Goal: Task Accomplishment & Management: Complete application form

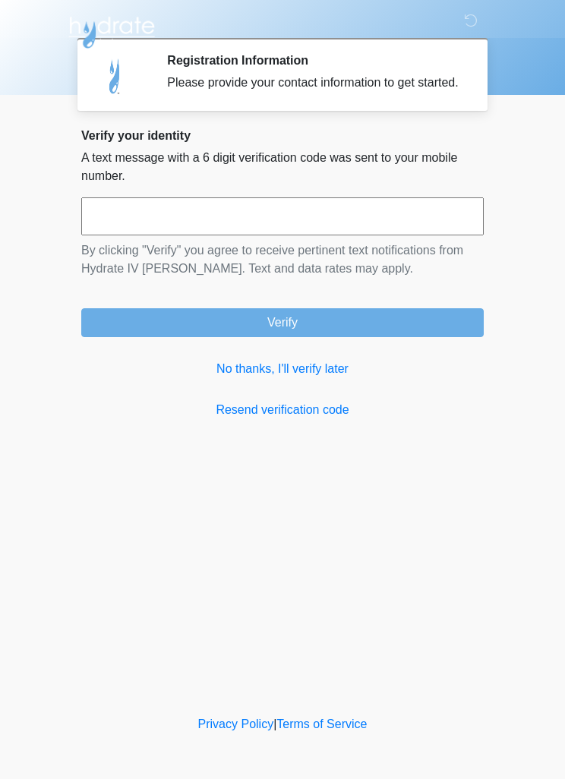
click at [412, 333] on button "Verify" at bounding box center [282, 322] width 403 height 29
click at [300, 378] on link "No thanks, I'll verify later" at bounding box center [282, 369] width 403 height 18
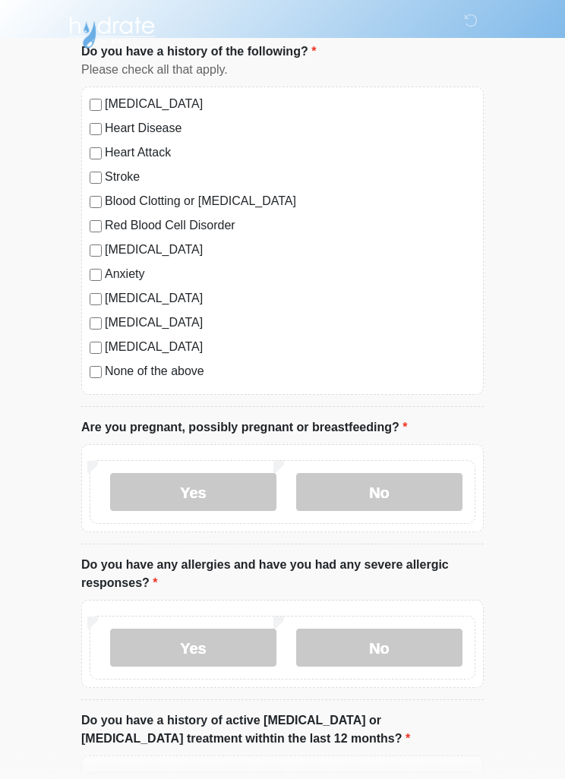
scroll to position [103, 0]
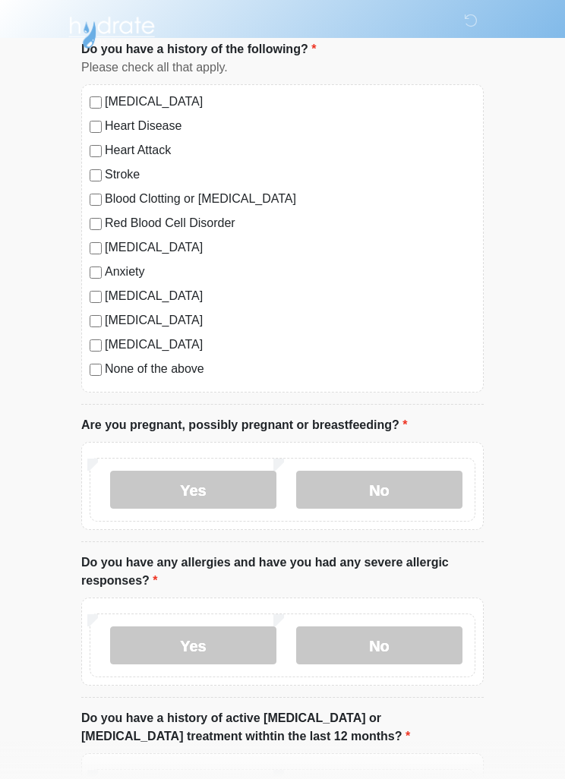
click at [410, 489] on label "No" at bounding box center [379, 490] width 166 height 38
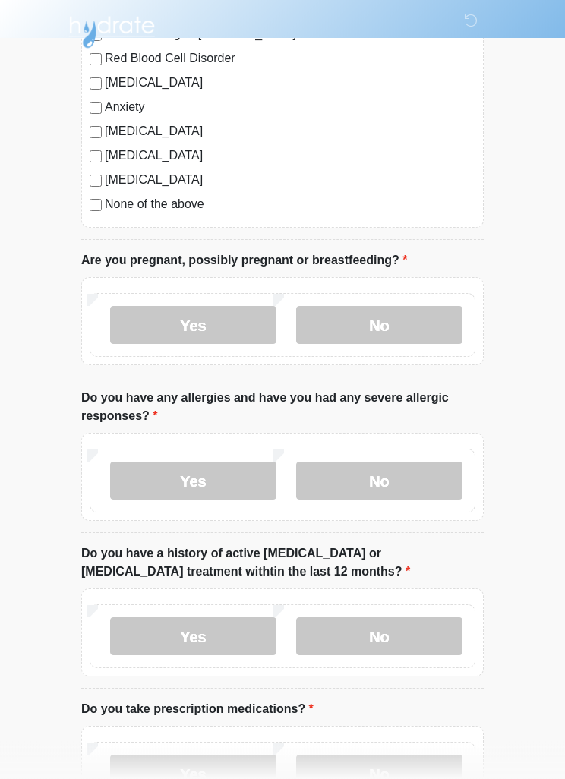
scroll to position [274, 0]
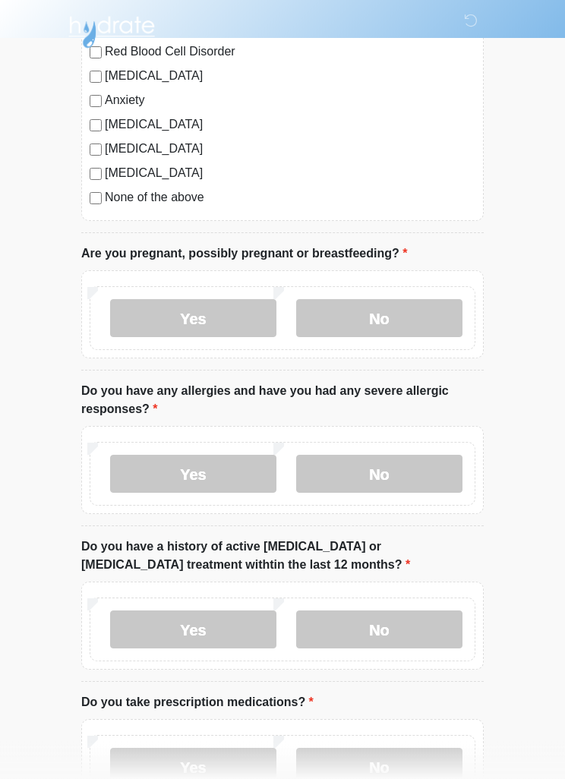
click at [419, 486] on label "No" at bounding box center [379, 475] width 166 height 38
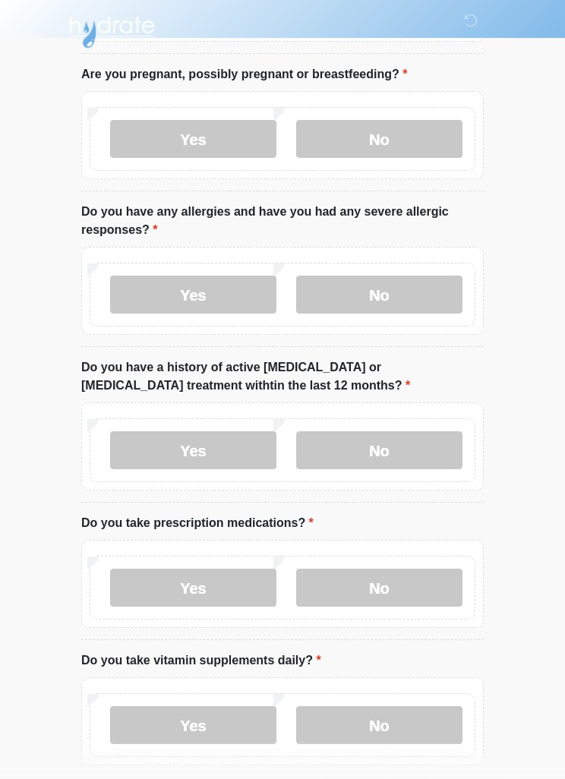
click at [444, 452] on label "No" at bounding box center [379, 451] width 166 height 38
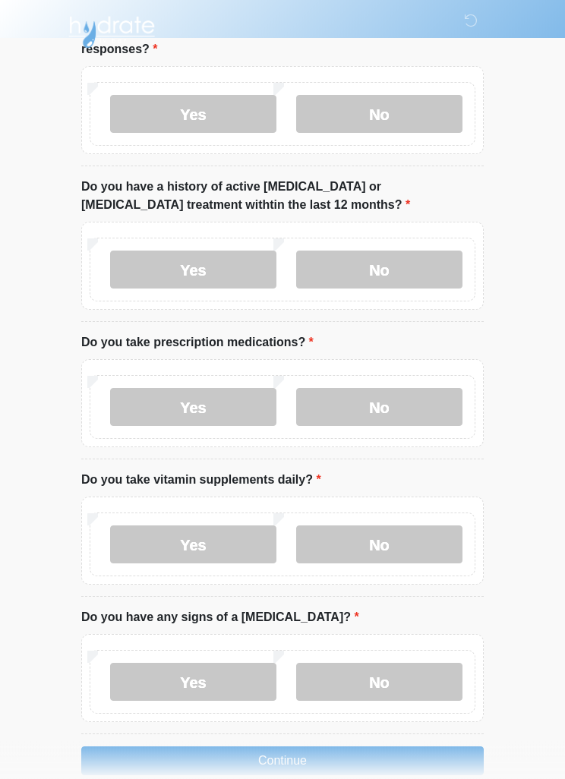
click at [435, 407] on label "No" at bounding box center [379, 408] width 166 height 38
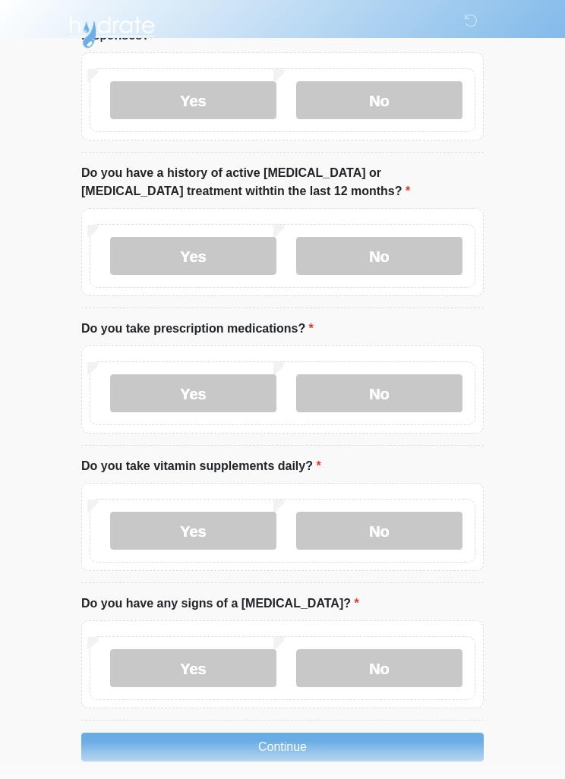
scroll to position [662, 0]
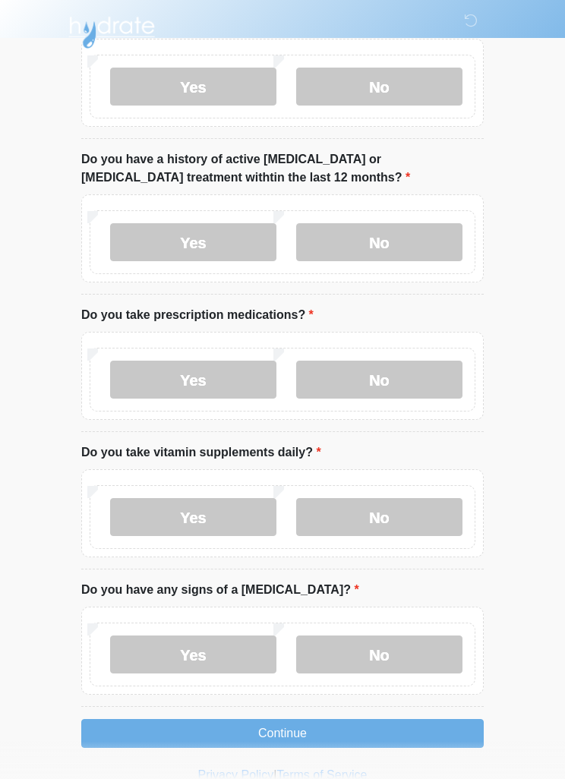
click at [424, 516] on label "No" at bounding box center [379, 517] width 166 height 38
click at [413, 650] on label "No" at bounding box center [379, 655] width 166 height 38
click at [425, 734] on button "Continue" at bounding box center [282, 733] width 403 height 29
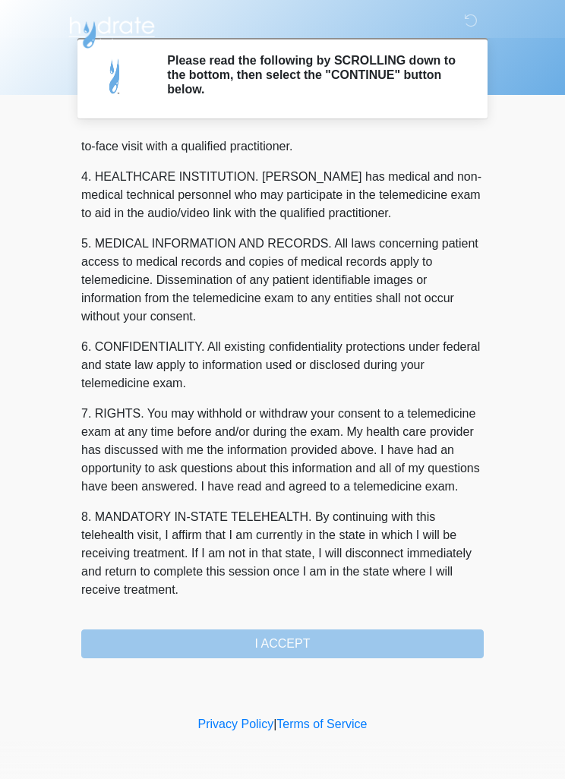
scroll to position [424, 0]
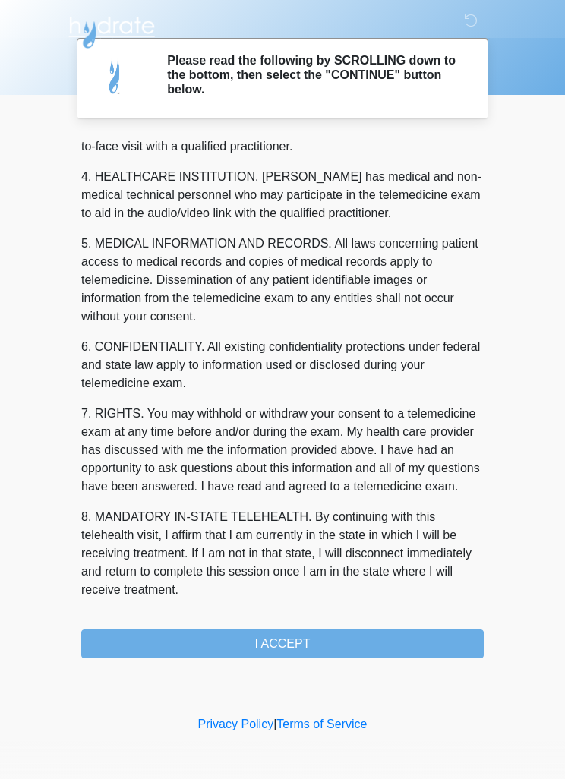
click at [416, 634] on button "I ACCEPT" at bounding box center [282, 644] width 403 height 29
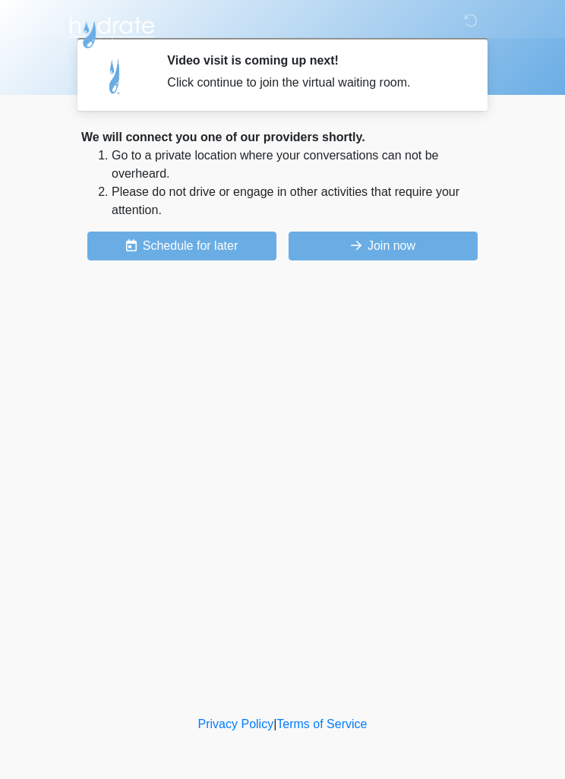
click at [441, 245] on button "Join now" at bounding box center [383, 246] width 189 height 29
